Goal: Use online tool/utility: Utilize a website feature to perform a specific function

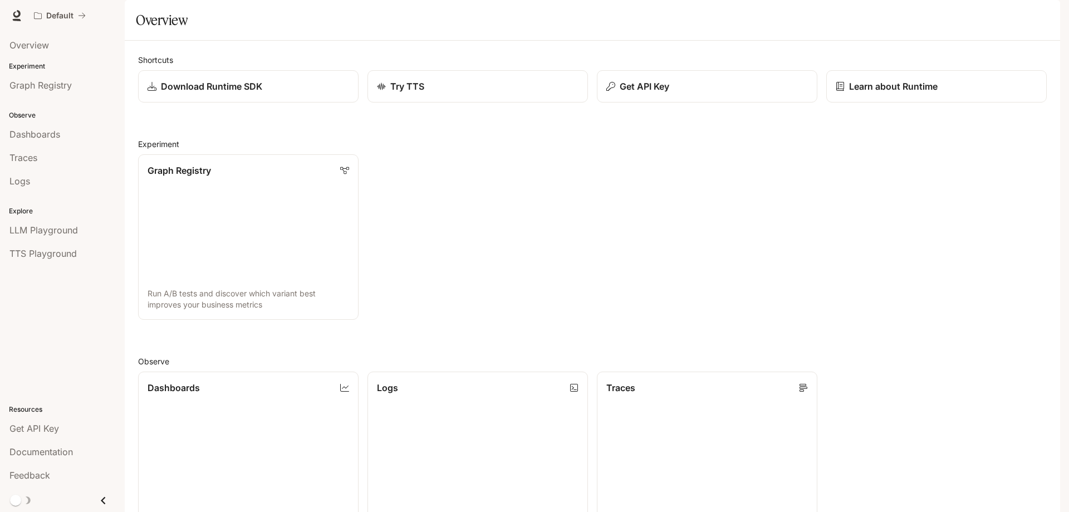
click at [54, 253] on span "TTS Playground" at bounding box center [42, 253] width 67 height 13
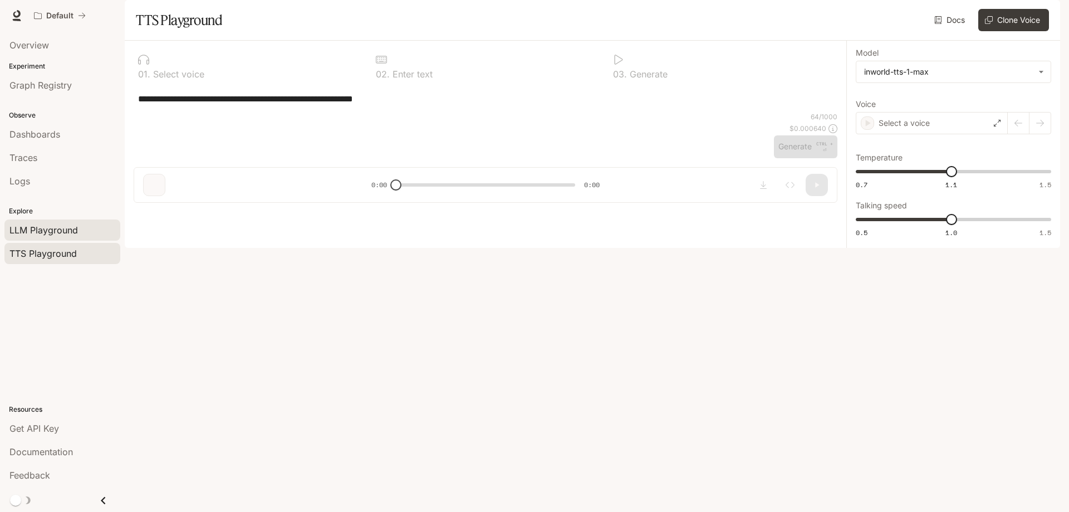
click at [81, 233] on div "LLM Playground" at bounding box center [62, 229] width 106 height 13
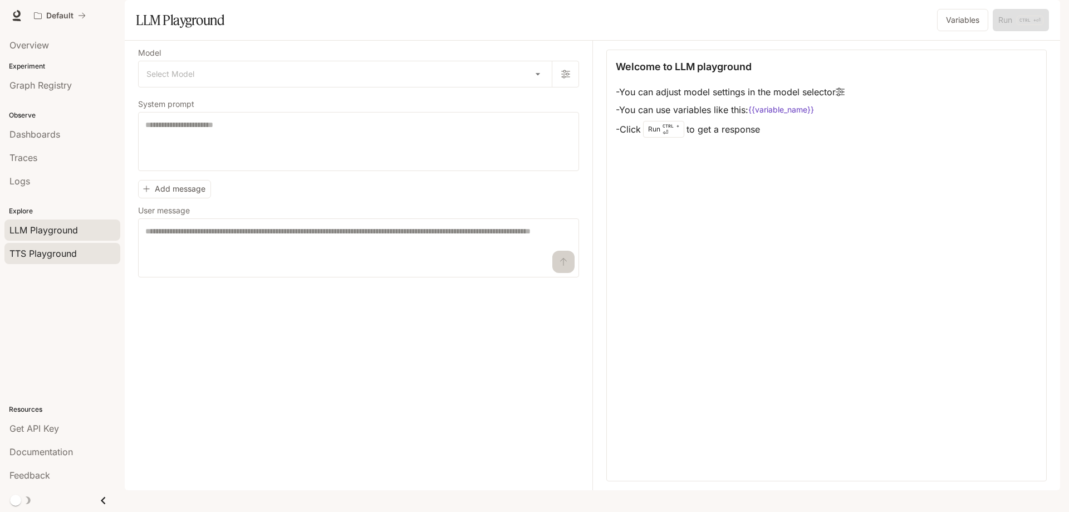
click at [34, 256] on span "TTS Playground" at bounding box center [42, 253] width 67 height 13
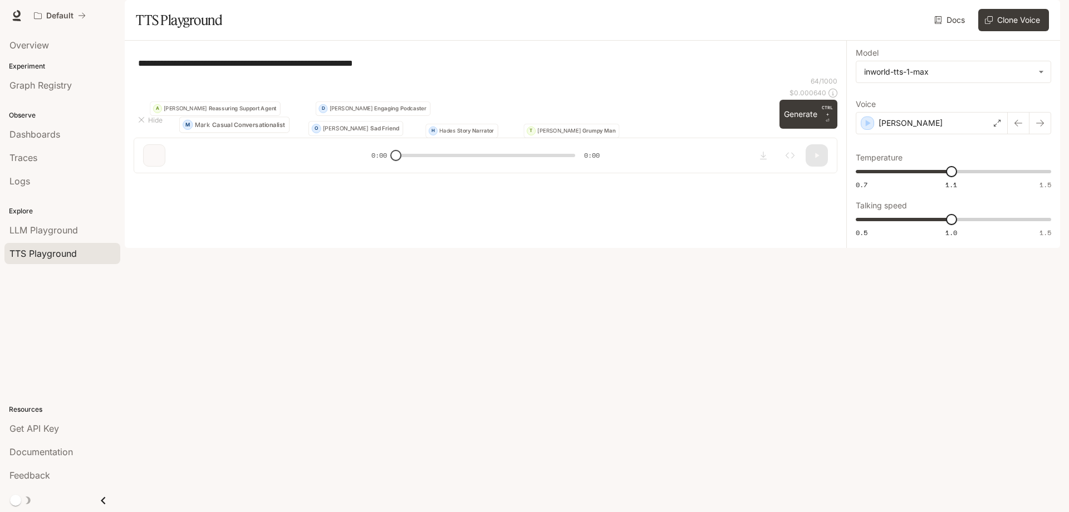
type textarea "**********"
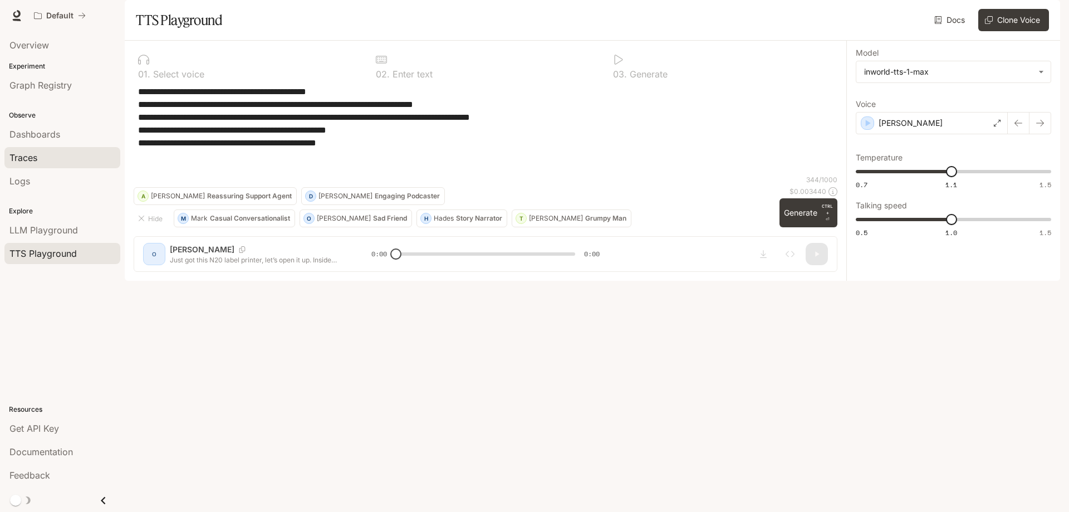
click at [58, 155] on div "Traces" at bounding box center [62, 157] width 106 height 13
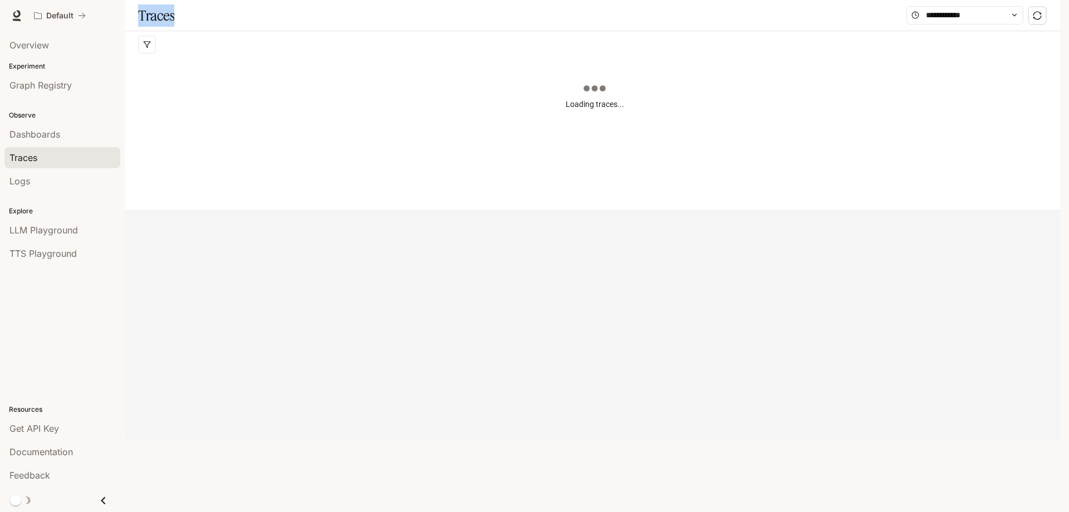
drag, startPoint x: 180, startPoint y: 45, endPoint x: 138, endPoint y: 46, distance: 41.8
click at [138, 31] on div "Traces" at bounding box center [593, 15] width 936 height 31
click at [179, 140] on div "This query had no results. Edit your query and try again!" at bounding box center [594, 125] width 913 height 134
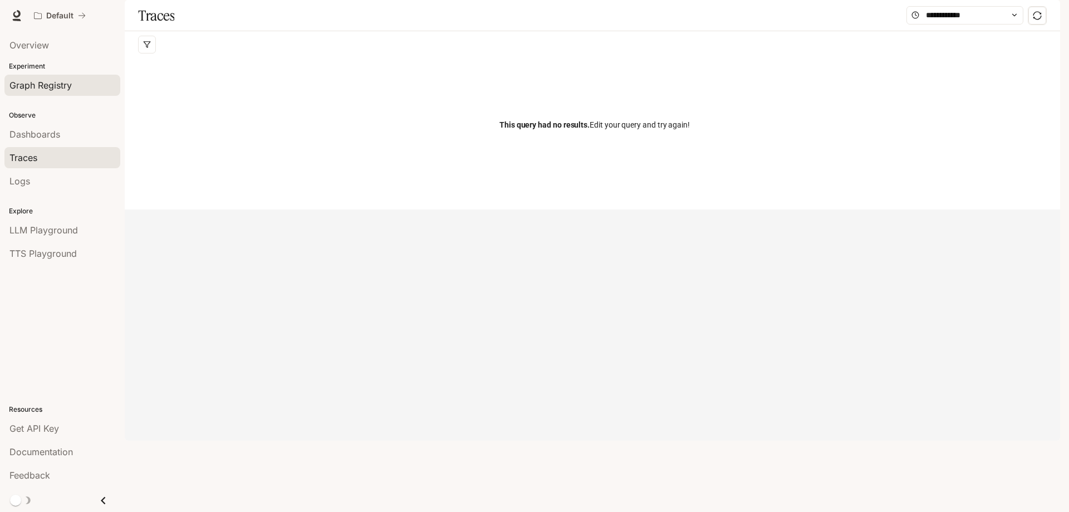
click at [49, 87] on span "Graph Registry" at bounding box center [40, 85] width 62 height 13
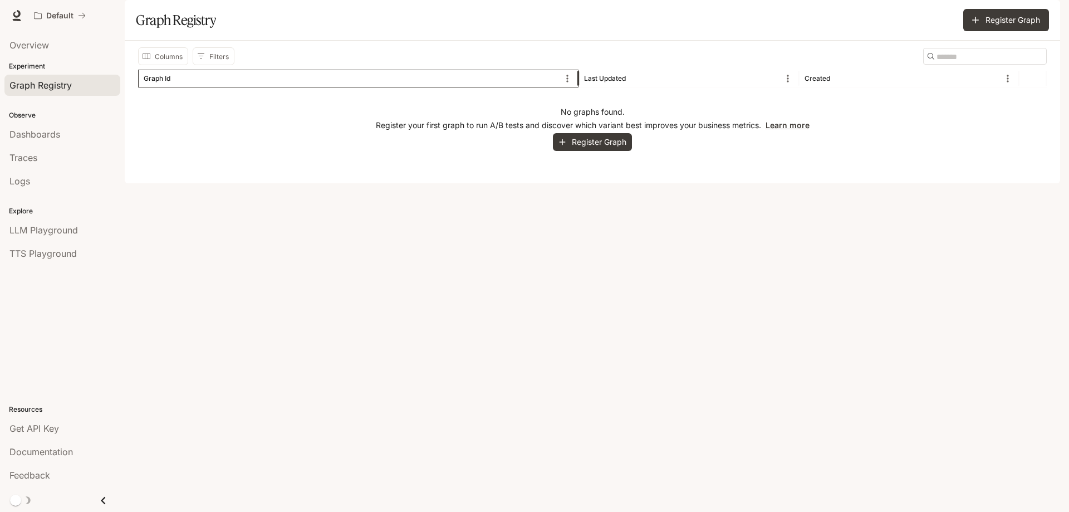
drag, startPoint x: 541, startPoint y: 115, endPoint x: 756, endPoint y: 151, distance: 217.4
click at [756, 151] on div "Graph Id Last Updated Created No graphs found. Register your first graph to run…" at bounding box center [592, 120] width 909 height 100
click at [495, 87] on div "Graph Id" at bounding box center [352, 78] width 416 height 17
click at [634, 87] on button "Sort" at bounding box center [635, 78] width 17 height 17
click at [605, 82] on div "Last Updated" at bounding box center [605, 78] width 42 height 8
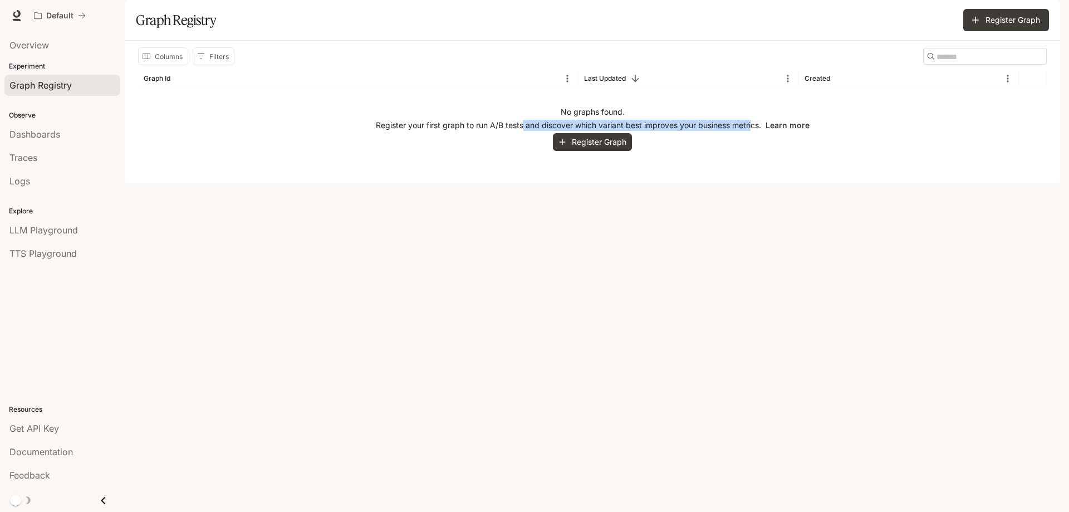
drag, startPoint x: 523, startPoint y: 136, endPoint x: 754, endPoint y: 180, distance: 234.6
click at [754, 170] on div "No graphs found. Register your first graph to run A/B tests and discover which …" at bounding box center [592, 128] width 909 height 82
click at [351, 158] on div "No graphs found. Register your first graph to run A/B tests and discover which …" at bounding box center [592, 128] width 909 height 82
drag, startPoint x: 341, startPoint y: 156, endPoint x: 854, endPoint y: 156, distance: 513.5
click at [854, 156] on div "No graphs found. Register your first graph to run A/B tests and discover which …" at bounding box center [592, 128] width 909 height 82
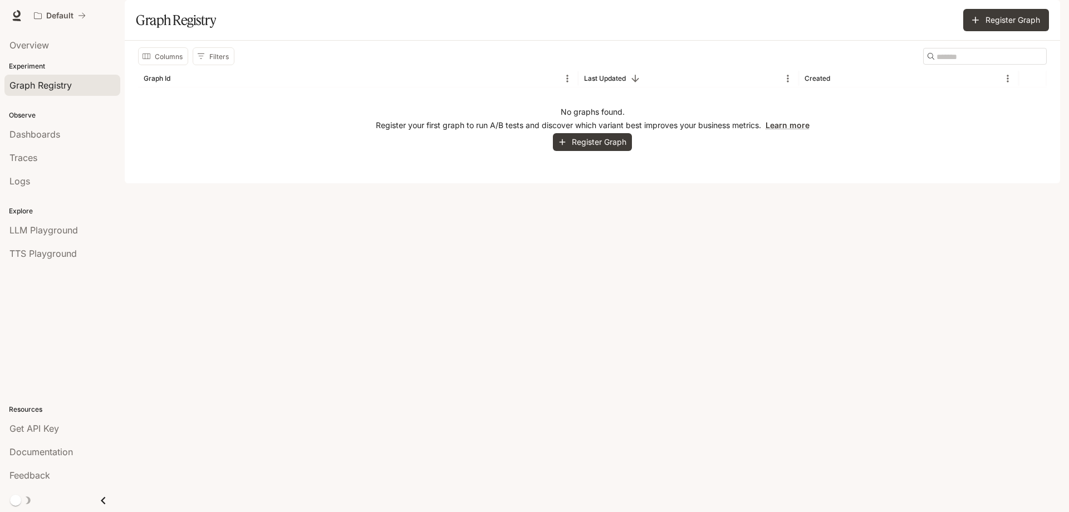
click at [749, 183] on div "Columns Filters ​ Graph Id Last Updated Created No graphs found. Register your …" at bounding box center [593, 112] width 936 height 143
click at [29, 63] on p "Experiment" at bounding box center [62, 66] width 125 height 10
click at [55, 254] on span "TTS Playground" at bounding box center [42, 253] width 67 height 13
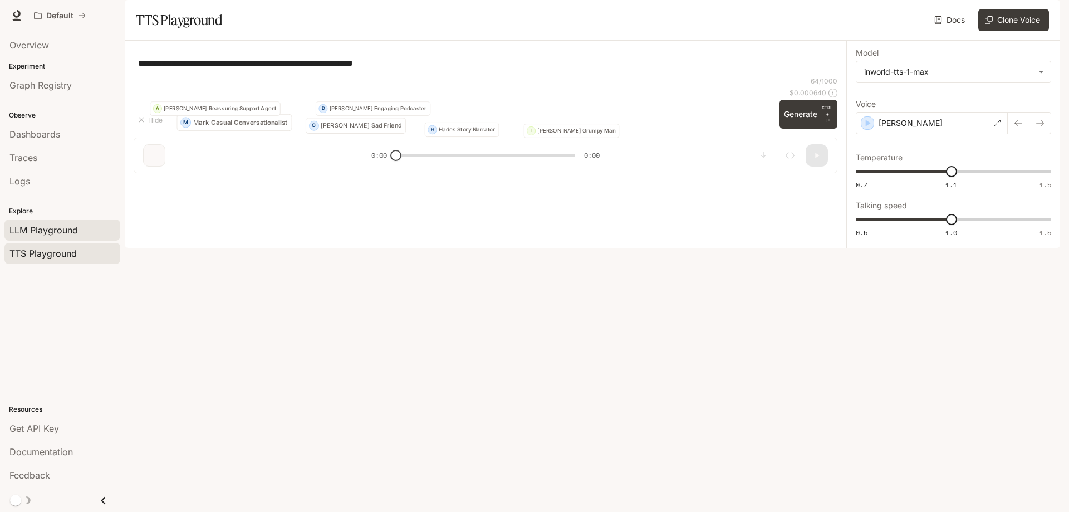
type textarea "**********"
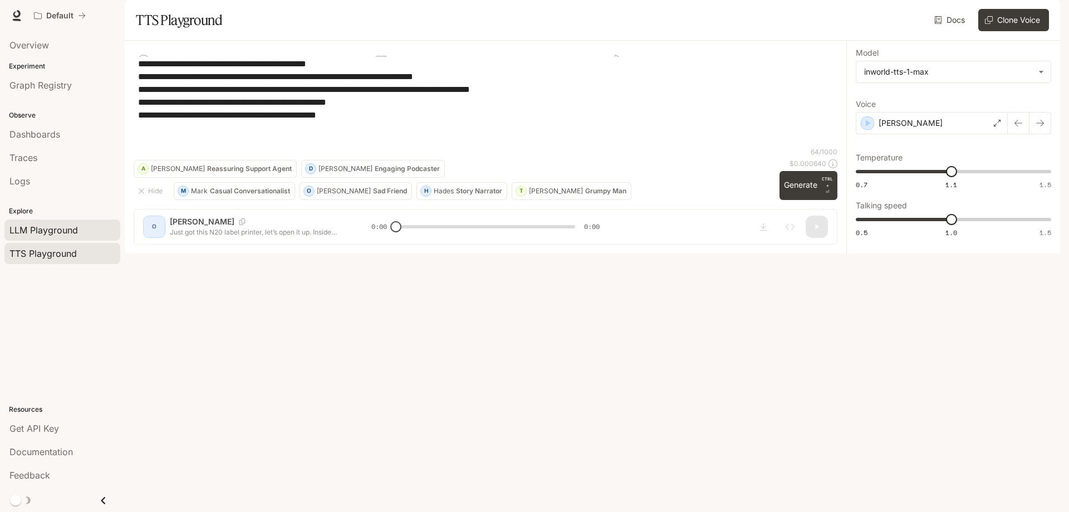
click at [59, 229] on span "LLM Playground" at bounding box center [43, 229] width 69 height 13
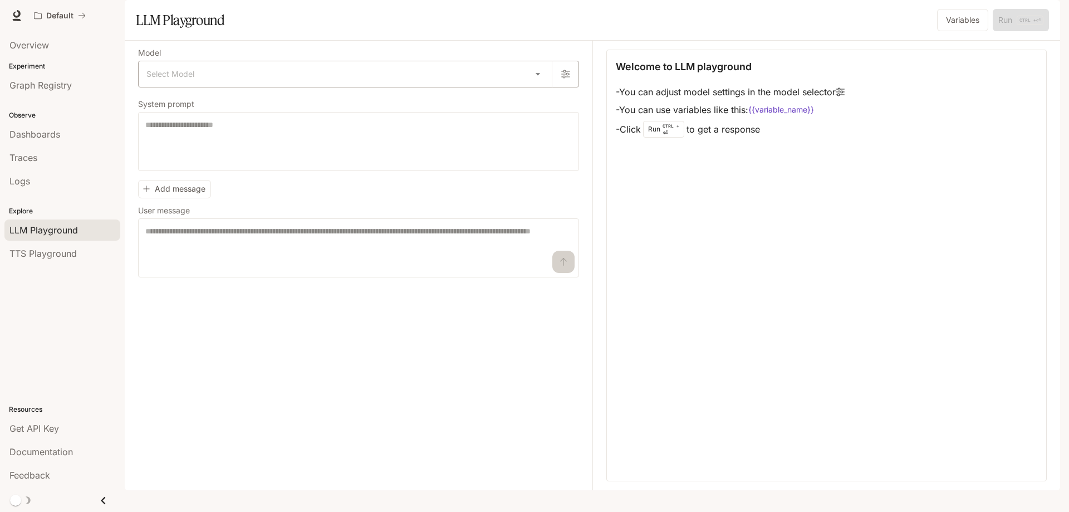
click at [261, 93] on body "**********" at bounding box center [534, 256] width 1069 height 512
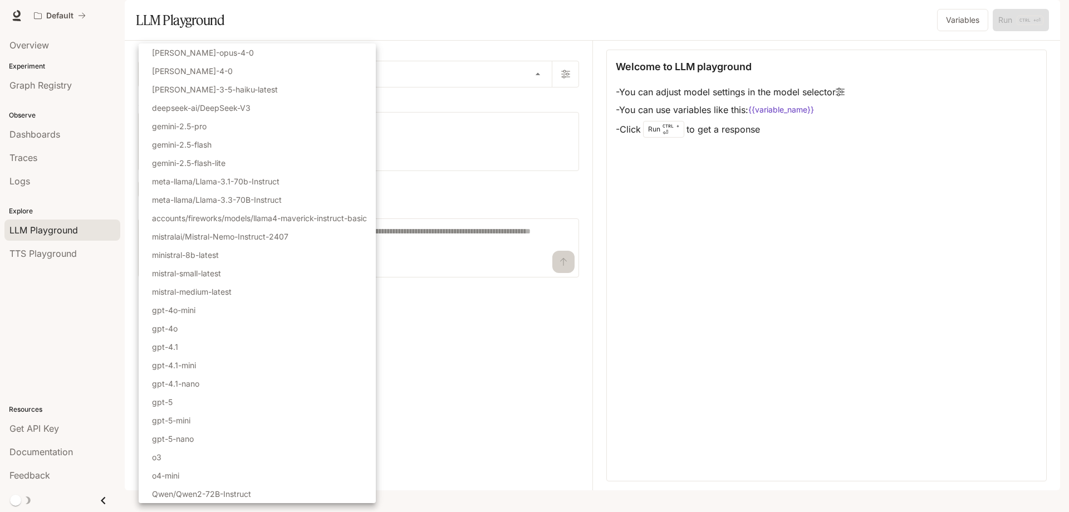
click at [266, 149] on li "gemini-2.5-flash" at bounding box center [257, 144] width 237 height 18
type input "**********"
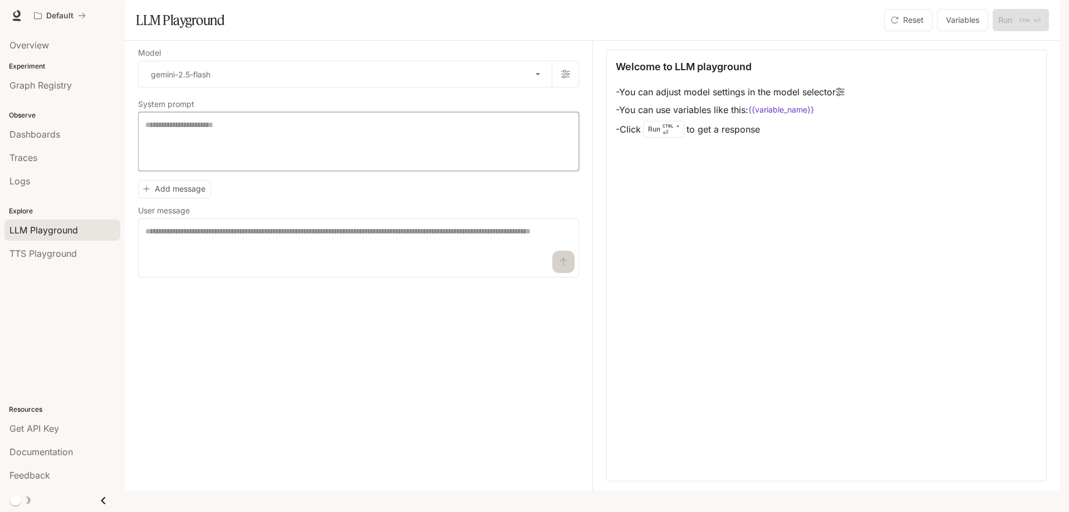
click at [266, 164] on textarea at bounding box center [358, 141] width 427 height 45
drag, startPoint x: 197, startPoint y: 142, endPoint x: 145, endPoint y: 136, distance: 52.7
click at [145, 136] on div "System prompt * ​" at bounding box center [358, 136] width 441 height 70
click at [144, 108] on p "System prompt" at bounding box center [166, 104] width 56 height 8
drag, startPoint x: 135, startPoint y: 134, endPoint x: 197, endPoint y: 128, distance: 61.6
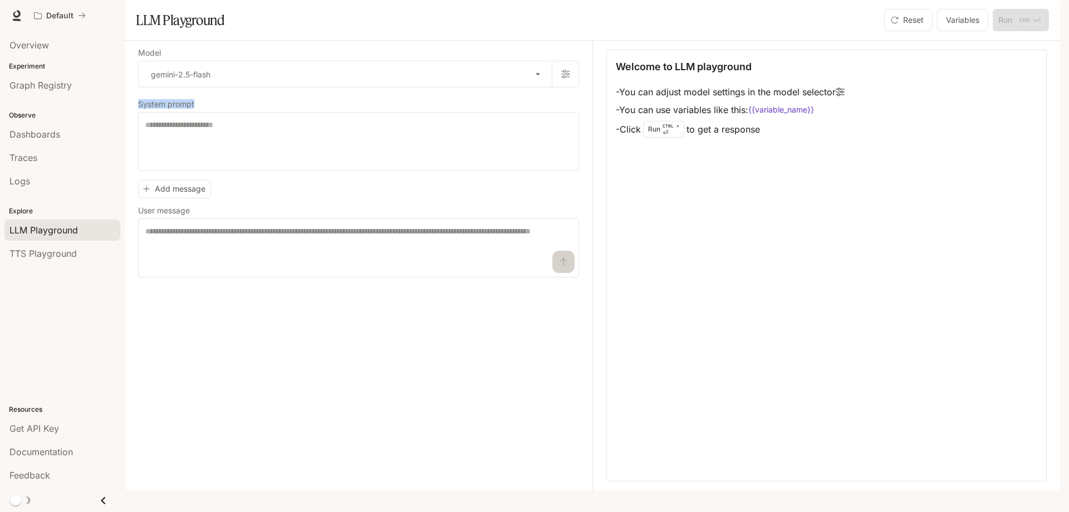
click at [197, 128] on div "**********" at bounding box center [593, 265] width 936 height 449
click at [209, 232] on div "Add message User message * ​" at bounding box center [358, 226] width 441 height 102
drag, startPoint x: 198, startPoint y: 237, endPoint x: 137, endPoint y: 237, distance: 60.7
click at [137, 237] on div "**********" at bounding box center [593, 265] width 936 height 449
click at [312, 312] on div "**********" at bounding box center [365, 265] width 455 height 449
